Goal: Task Accomplishment & Management: Manage account settings

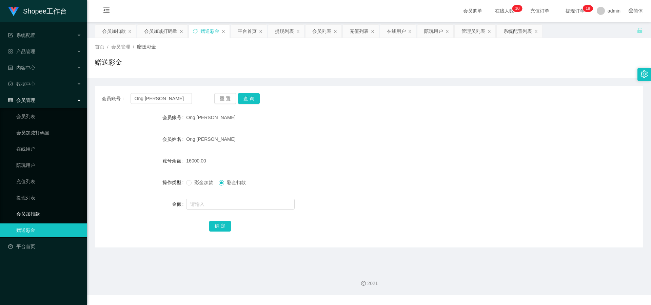
drag, startPoint x: 37, startPoint y: 212, endPoint x: 38, endPoint y: 204, distance: 7.9
click at [37, 212] on link "会员加扣款" at bounding box center [48, 214] width 65 height 14
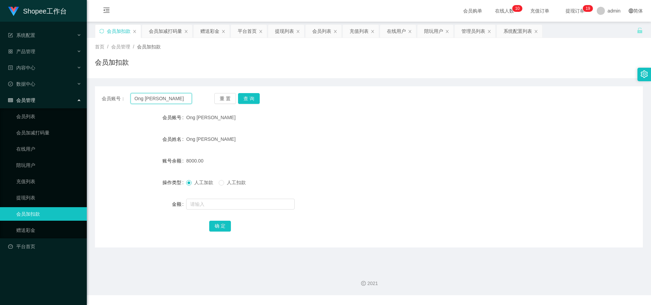
drag, startPoint x: 171, startPoint y: 100, endPoint x: 72, endPoint y: 99, distance: 99.0
click at [72, 99] on section "Shopee工作台 系统配置 产品管理 内容中心 数据中心 会员管理 会员列表 会员加减打码量 在线用户 陪玩用户 充值列表 提现列表 会员加扣款 赠送彩金 …" at bounding box center [325, 148] width 651 height 296
paste input "smallfish1991"
type input "smallfish1991"
click at [236, 96] on div "重 置 查 询" at bounding box center [259, 98] width 90 height 11
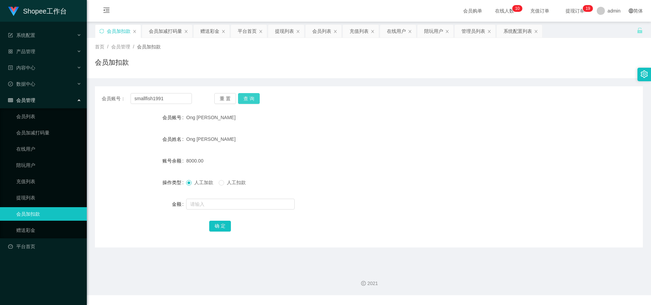
drag, startPoint x: 260, startPoint y: 97, endPoint x: 255, endPoint y: 102, distance: 6.5
click at [260, 97] on div "重 置 查 询" at bounding box center [259, 98] width 90 height 11
click at [247, 101] on button "查 询" at bounding box center [249, 98] width 22 height 11
click at [209, 208] on input "text" at bounding box center [240, 204] width 108 height 11
type input "1"
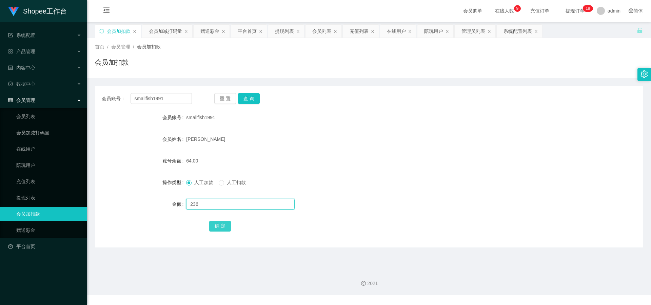
type input "236"
click at [219, 227] on button "确 定" at bounding box center [220, 226] width 22 height 11
click at [38, 200] on link "提现列表" at bounding box center [48, 198] width 65 height 14
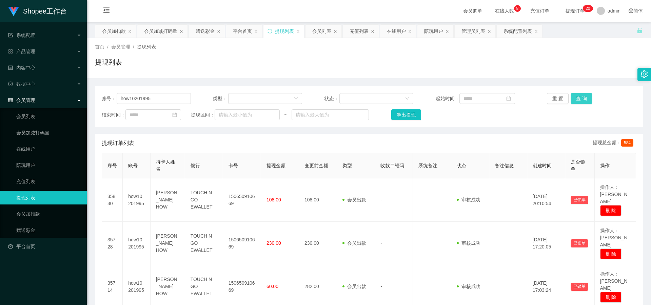
click at [582, 97] on button "查 询" at bounding box center [582, 98] width 22 height 11
click at [582, 97] on button "查 询" at bounding box center [585, 98] width 29 height 11
click at [582, 98] on button "查 询" at bounding box center [582, 98] width 22 height 11
click at [582, 98] on button "查 询" at bounding box center [585, 98] width 29 height 11
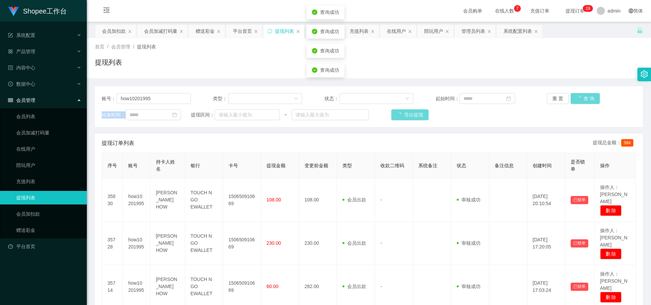
click at [582, 98] on div "重 置 查 询" at bounding box center [591, 98] width 89 height 11
click at [582, 98] on button "查 询" at bounding box center [582, 98] width 22 height 11
click at [582, 98] on div "重 置 查 询" at bounding box center [591, 98] width 89 height 11
click at [582, 98] on button "查 询" at bounding box center [582, 98] width 22 height 11
click at [574, 97] on button "查 询" at bounding box center [582, 98] width 22 height 11
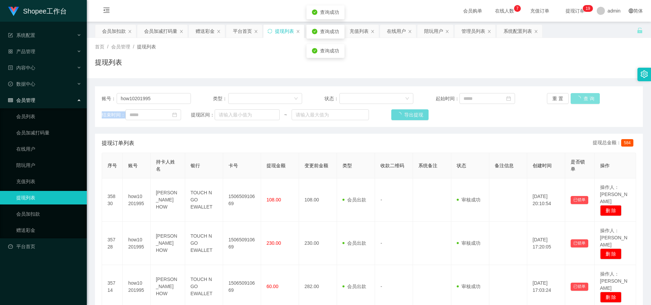
click at [574, 97] on div "重 置 查 询" at bounding box center [591, 98] width 89 height 11
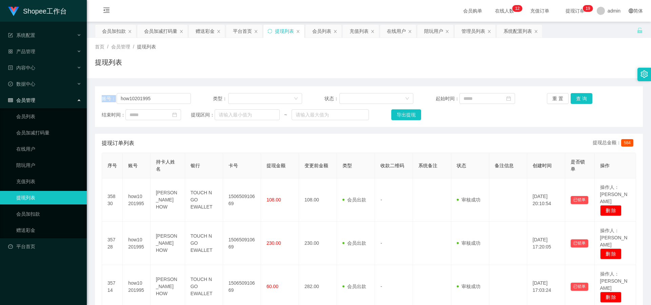
drag, startPoint x: 159, startPoint y: 93, endPoint x: 90, endPoint y: 92, distance: 69.2
click at [30, 120] on link "会员列表" at bounding box center [48, 117] width 65 height 14
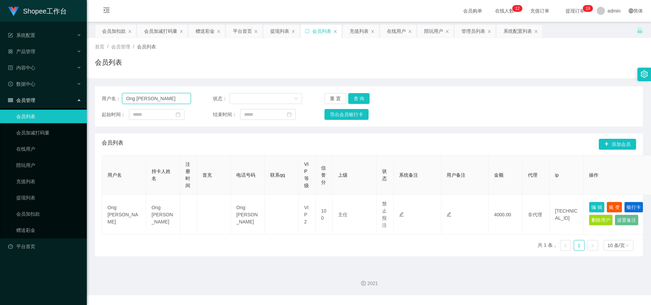
drag, startPoint x: 171, startPoint y: 99, endPoint x: 69, endPoint y: 97, distance: 101.4
click at [69, 97] on section "Shopee工作台 系统配置 产品管理 内容中心 数据中心 会员管理 会员列表 会员加减打码量 在线用户 陪玩用户 充值列表 提现列表 会员加扣款 赠送彩金 …" at bounding box center [325, 148] width 651 height 296
paste input "money come"
type input "money come"
click at [356, 100] on button "查 询" at bounding box center [359, 98] width 22 height 11
